Goal: Task Accomplishment & Management: Use online tool/utility

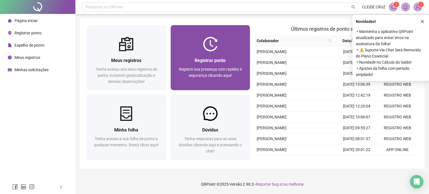
click at [220, 56] on div "Registrar ponto Registre sua presença com rapidez e segurança clicando aqui!" at bounding box center [210, 70] width 80 height 39
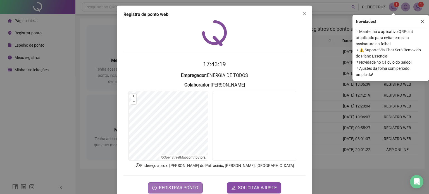
click at [176, 186] on span "REGISTRAR PONTO" at bounding box center [178, 187] width 39 height 7
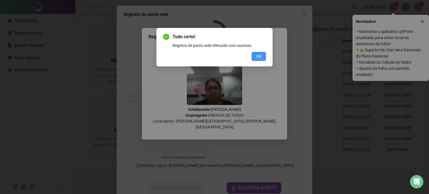
click at [257, 53] on button "OK" at bounding box center [258, 56] width 14 height 9
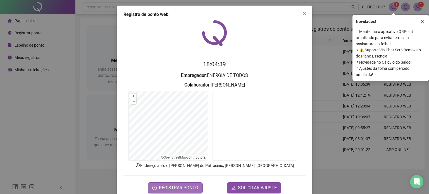
click at [174, 184] on span "REGISTRAR PONTO" at bounding box center [178, 187] width 39 height 7
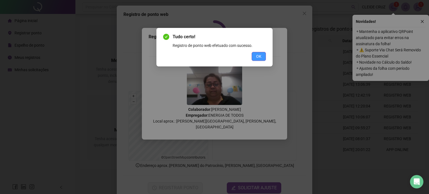
click at [252, 56] on button "OK" at bounding box center [258, 56] width 14 height 9
